Goal: Navigation & Orientation: Find specific page/section

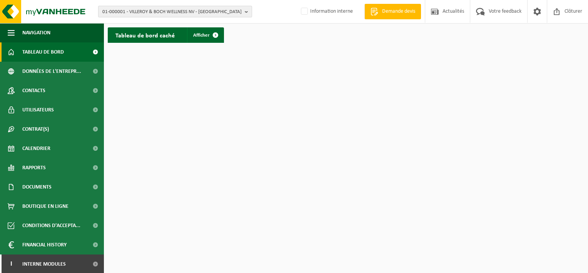
click at [161, 8] on span "01-000001 - VILLEROY & BOCH WELLNESS NV - ROESELARE" at bounding box center [171, 12] width 139 height 12
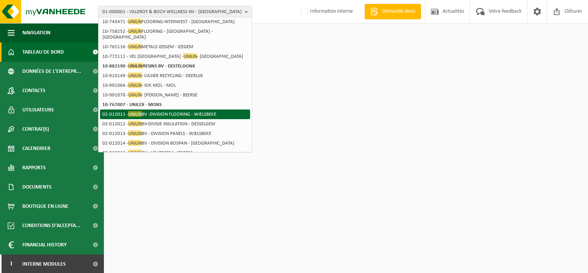
scroll to position [121, 0]
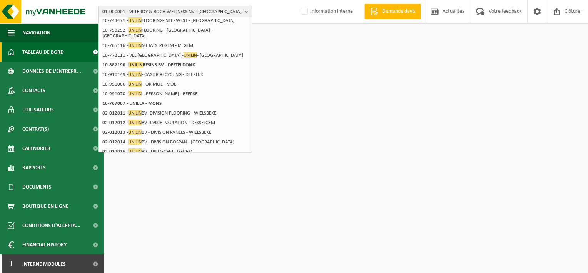
type input "unilin"
click at [146, 7] on span "01-000001 - VILLEROY & BOCH WELLNESS NV - ROESELARE" at bounding box center [171, 12] width 139 height 12
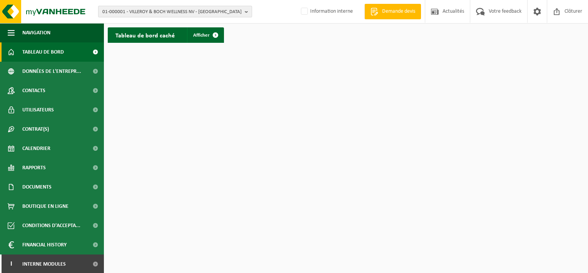
click at [145, 8] on span "01-000001 - VILLEROY & BOCH WELLNESS NV - ROESELARE" at bounding box center [171, 12] width 139 height 12
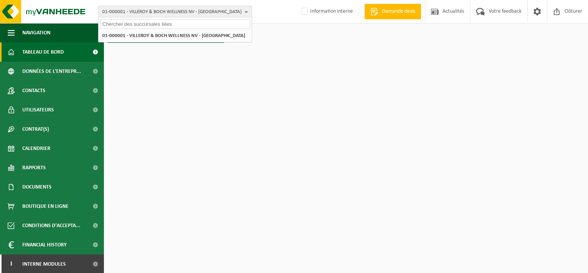
scroll to position [0, 0]
paste input "10-734208"
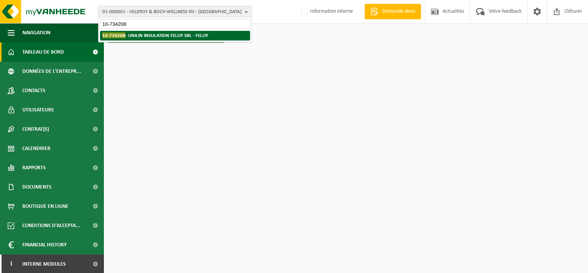
type input "10-734208"
click at [149, 35] on strong "10-734208 - UNILIN INSULATION FELUY SRL - FELUY" at bounding box center [155, 35] width 106 height 6
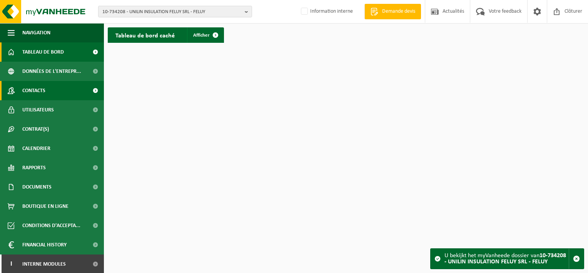
click at [52, 85] on link "Contacts" at bounding box center [52, 90] width 104 height 19
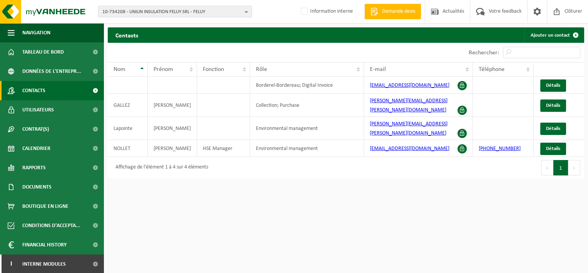
click at [38, 109] on span "Utilisateurs" at bounding box center [38, 109] width 32 height 19
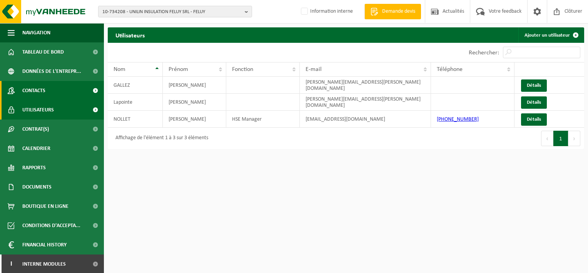
click at [47, 93] on link "Contacts" at bounding box center [52, 90] width 104 height 19
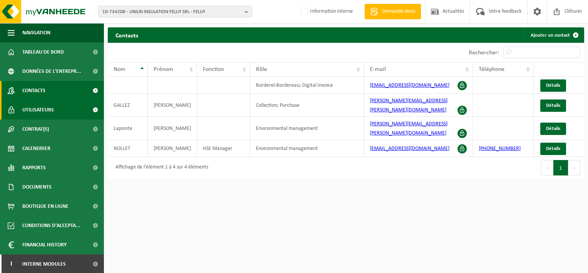
click at [32, 108] on span "Utilisateurs" at bounding box center [38, 109] width 32 height 19
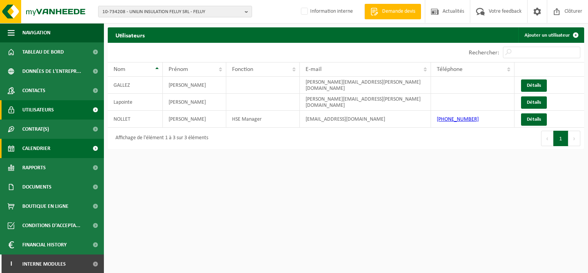
click at [28, 145] on span "Calendrier" at bounding box center [36, 148] width 28 height 19
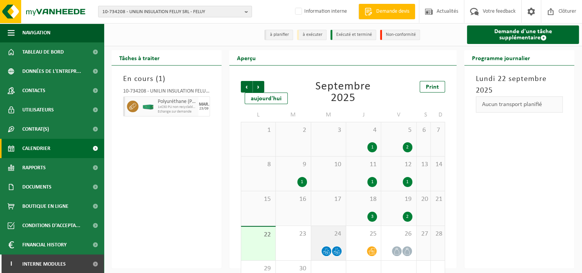
click at [324, 249] on icon at bounding box center [326, 251] width 7 height 7
